Goal: Find specific page/section

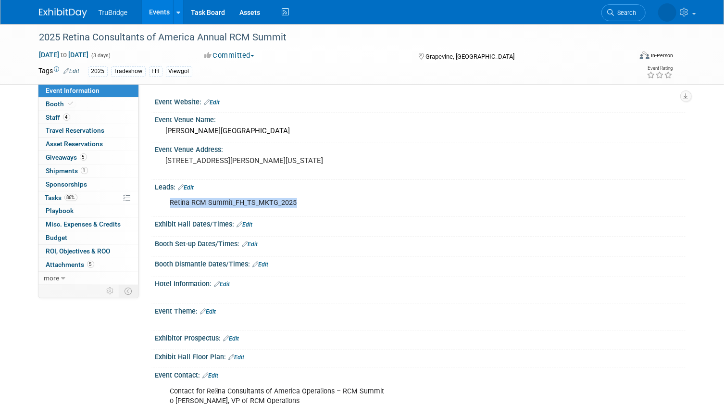
click at [459, 203] on div "Retina RCM Summit_FH_TS_MKTG_2025" at bounding box center [373, 202] width 419 height 19
click at [599, 15] on span "Search" at bounding box center [588, 12] width 22 height 7
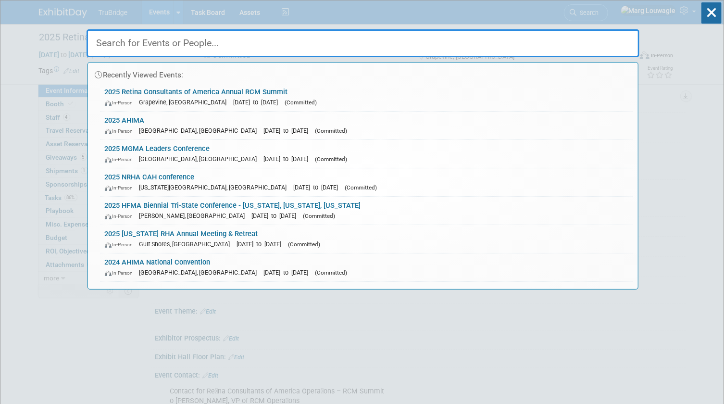
click at [605, 39] on input "text" at bounding box center [363, 43] width 553 height 28
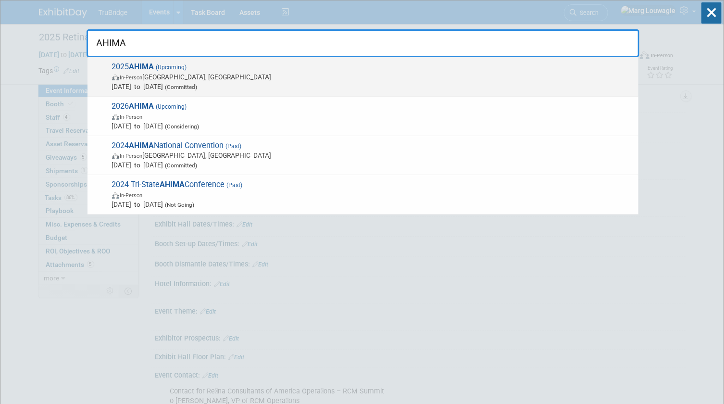
type input "AHIMA"
click at [159, 71] on span "2025 AHIMA (Upcoming) In-Person Minneapolis, MN Oct 12, 2025 to Oct 14, 2025 (C…" at bounding box center [371, 76] width 525 height 29
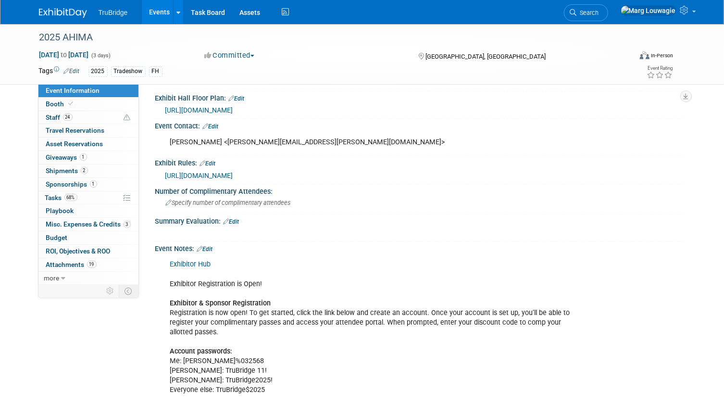
scroll to position [962, 0]
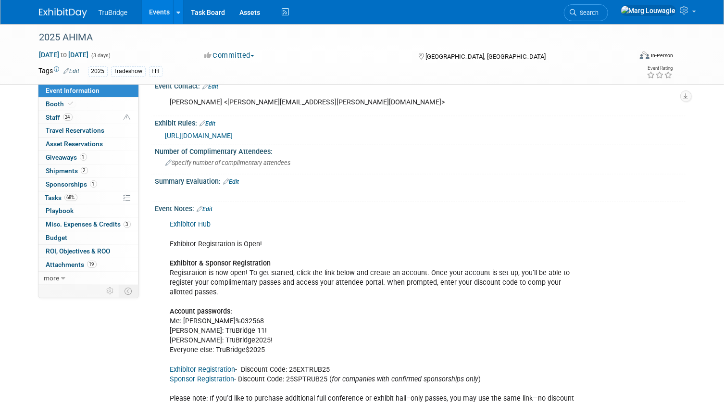
click at [203, 221] on link "Exhibitor Hub" at bounding box center [190, 225] width 41 height 8
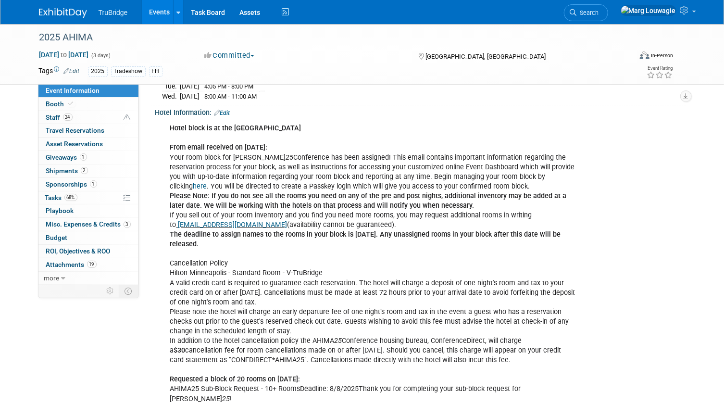
scroll to position [262, 0]
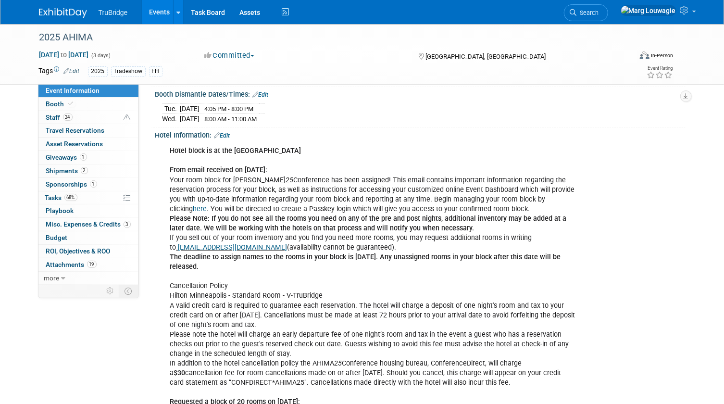
click at [207, 205] on link "here" at bounding box center [200, 209] width 14 height 8
